Goal: Check status: Check status

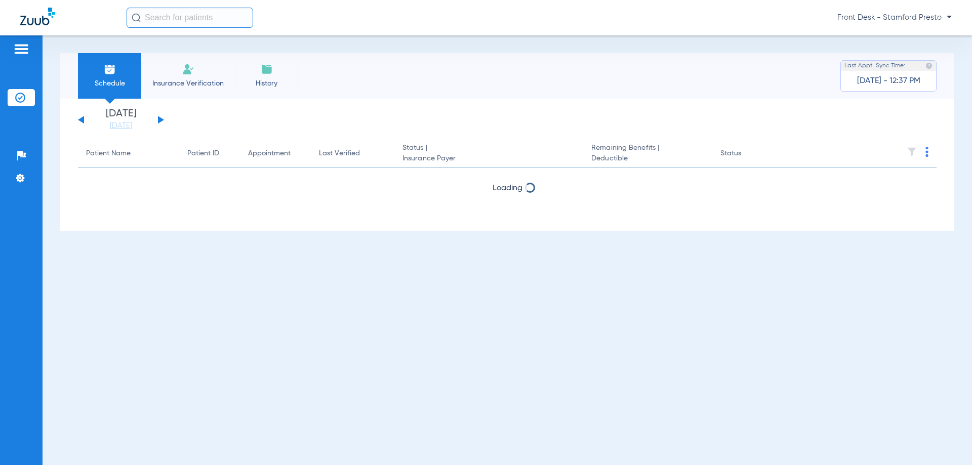
click at [916, 27] on div "Front Desk - Stamford Presto" at bounding box center [539, 18] width 825 height 20
click at [925, 17] on span "Front Desk - Stamford Presto" at bounding box center [894, 18] width 114 height 10
click at [929, 5] on div at bounding box center [486, 232] width 972 height 465
click at [395, 72] on div "Schedule Insurance Verification History Last Appt. Sync Time: [DATE] - 12:37 PM" at bounding box center [507, 76] width 894 height 46
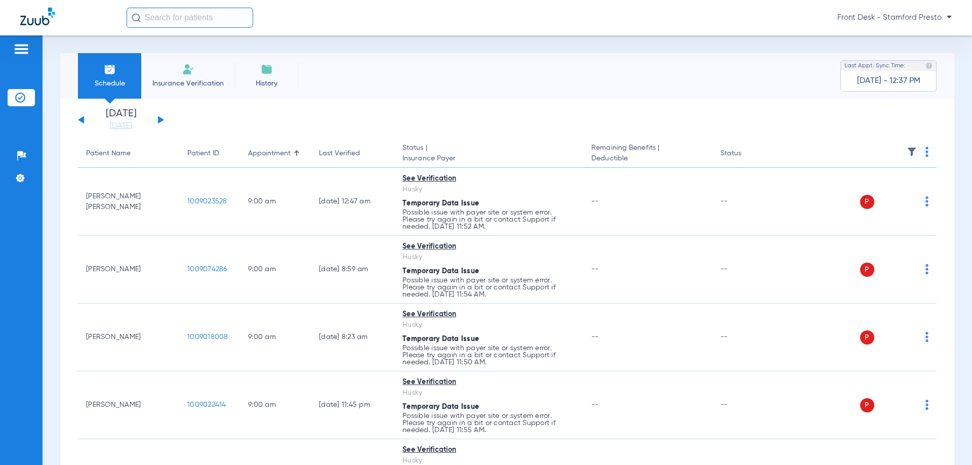
click at [165, 118] on app-single-date-navigator "[DATE] [DATE] [DATE] [DATE] [DATE] [DATE] [DATE] [DATE] [DATE] [DATE] [DATE] [D…" at bounding box center [507, 120] width 859 height 22
click at [158, 118] on button at bounding box center [161, 120] width 6 height 8
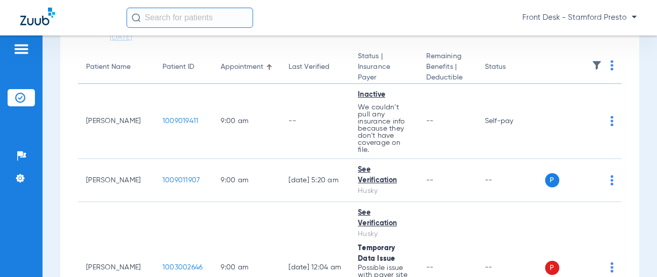
scroll to position [68, 0]
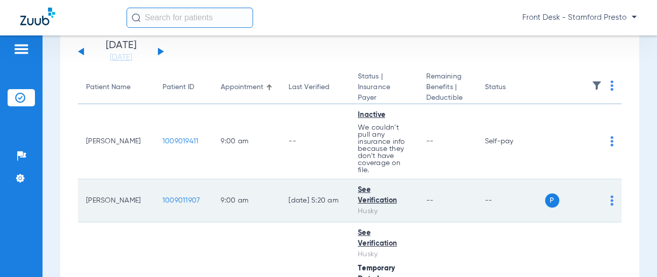
click at [545, 202] on span "P" at bounding box center [552, 200] width 14 height 14
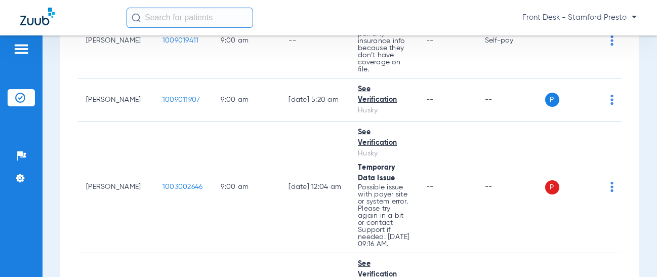
scroll to position [152, 0]
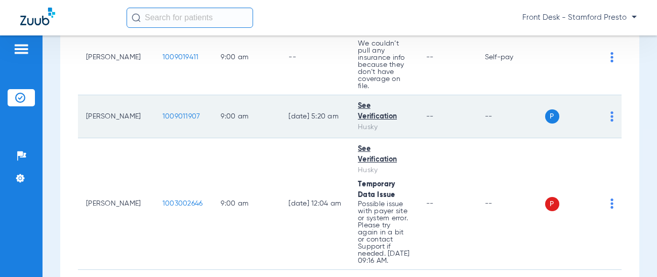
click at [376, 116] on div "See Verification" at bounding box center [384, 111] width 52 height 21
click at [358, 105] on div "See Verification" at bounding box center [384, 111] width 52 height 21
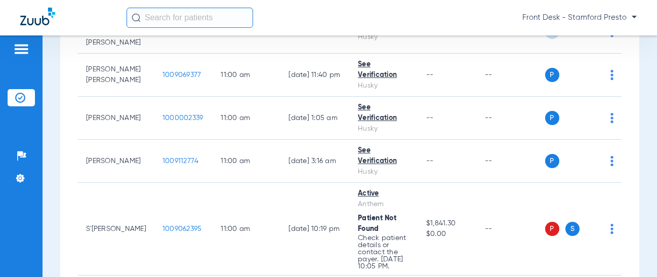
scroll to position [3037, 0]
